Goal: Transaction & Acquisition: Purchase product/service

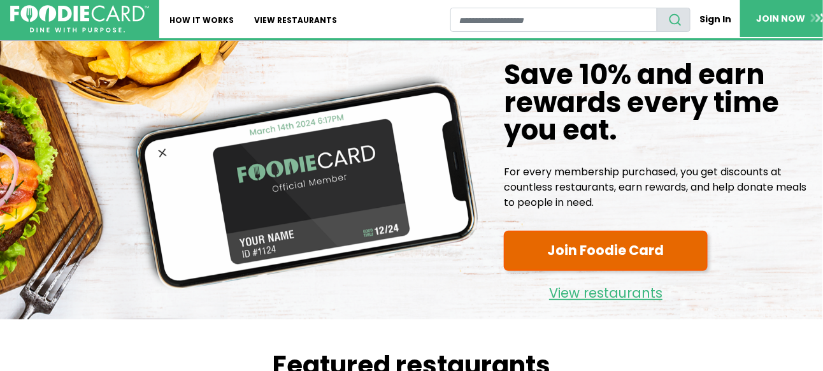
click at [574, 256] on link "Join Foodie Card" at bounding box center [606, 250] width 204 height 40
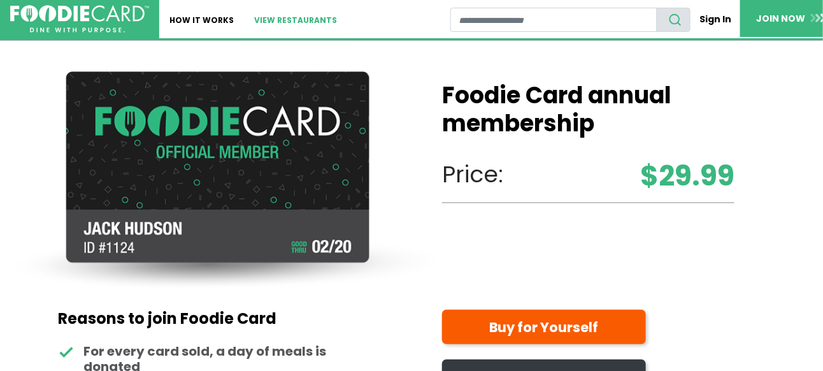
click at [272, 16] on link "View restaurants" at bounding box center [295, 19] width 103 height 38
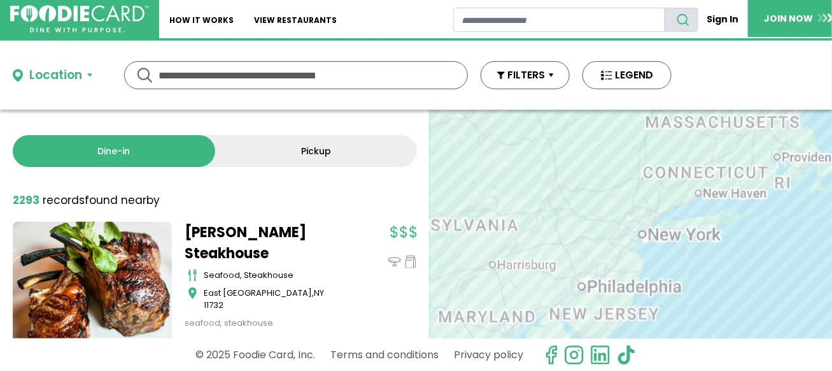
click at [267, 71] on input "text" at bounding box center [296, 75] width 275 height 27
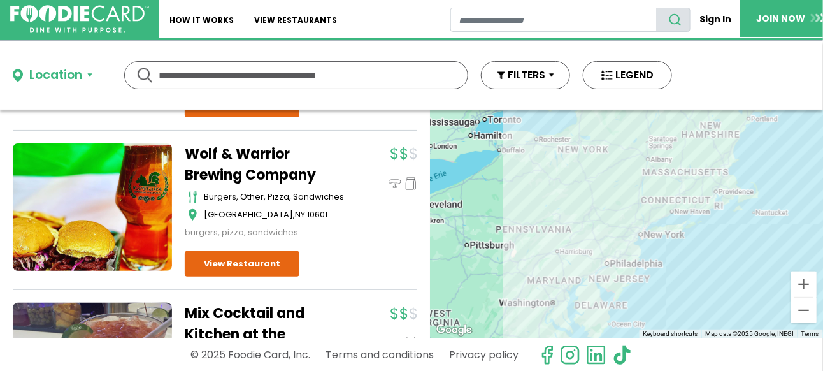
scroll to position [5723, 0]
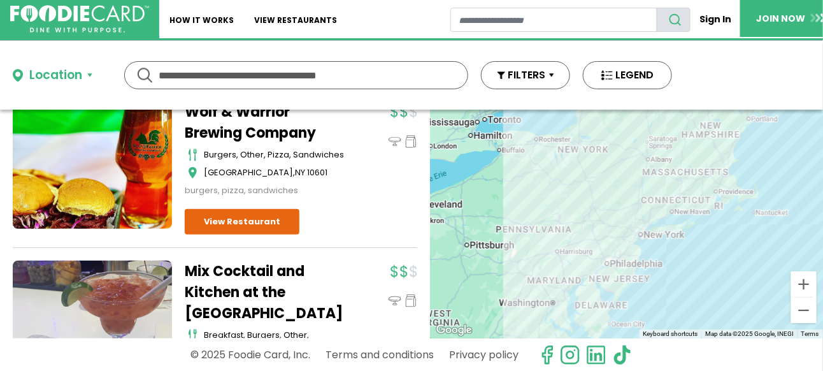
click at [246, 74] on input "text" at bounding box center [296, 75] width 275 height 27
type input "*****"
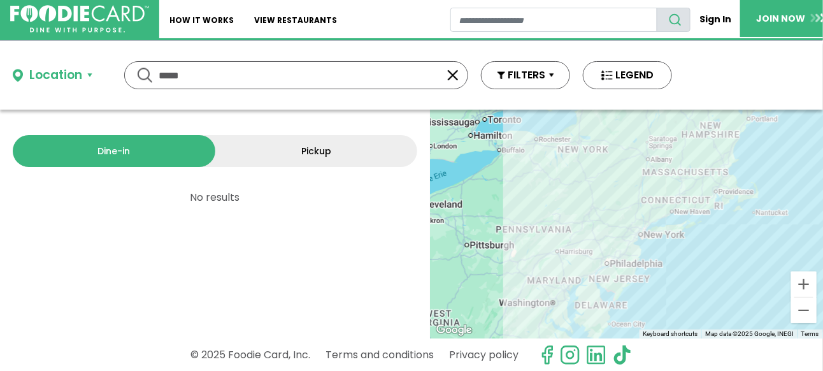
scroll to position [0, 0]
